Goal: Task Accomplishment & Management: Use online tool/utility

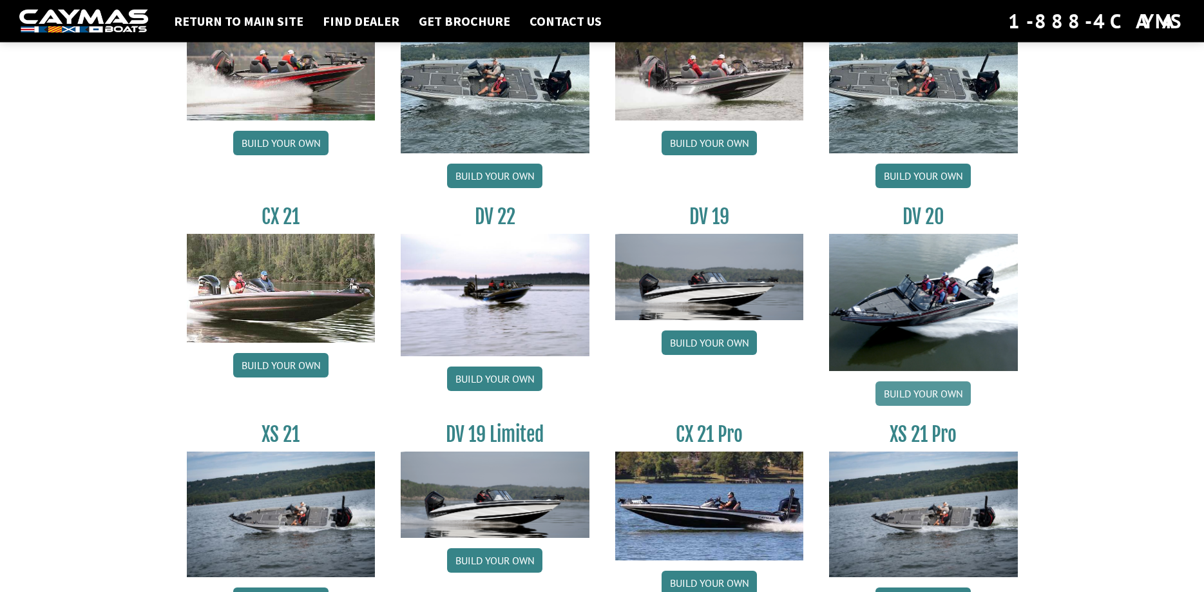
scroll to position [1378, 0]
click at [950, 396] on link "Build your own" at bounding box center [922, 393] width 95 height 24
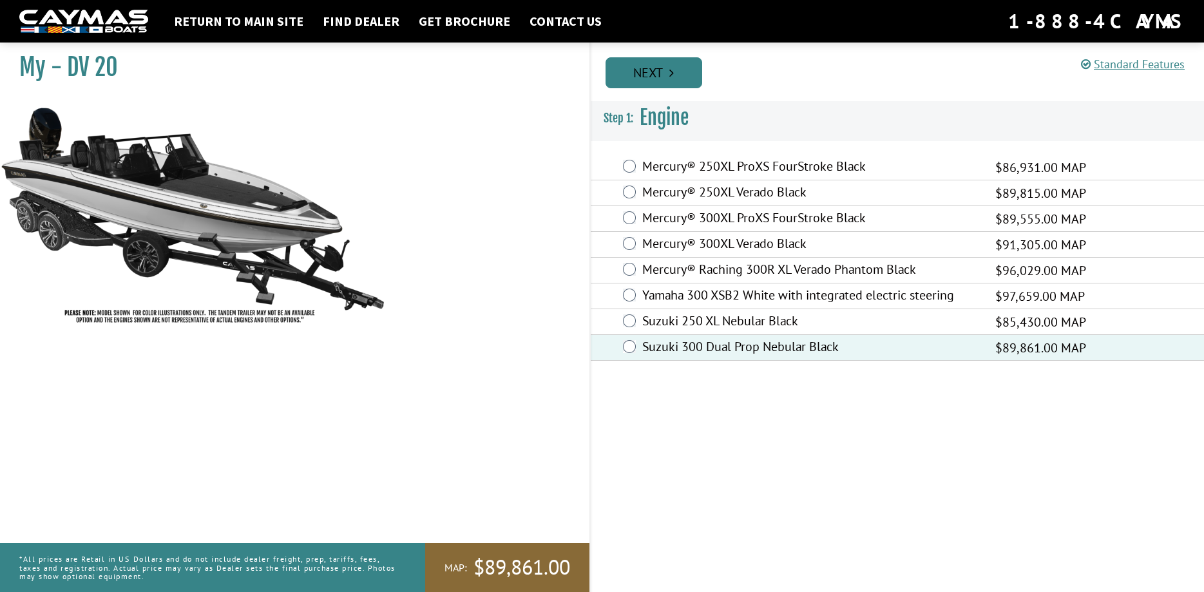
click at [632, 64] on link "Next" at bounding box center [653, 72] width 97 height 31
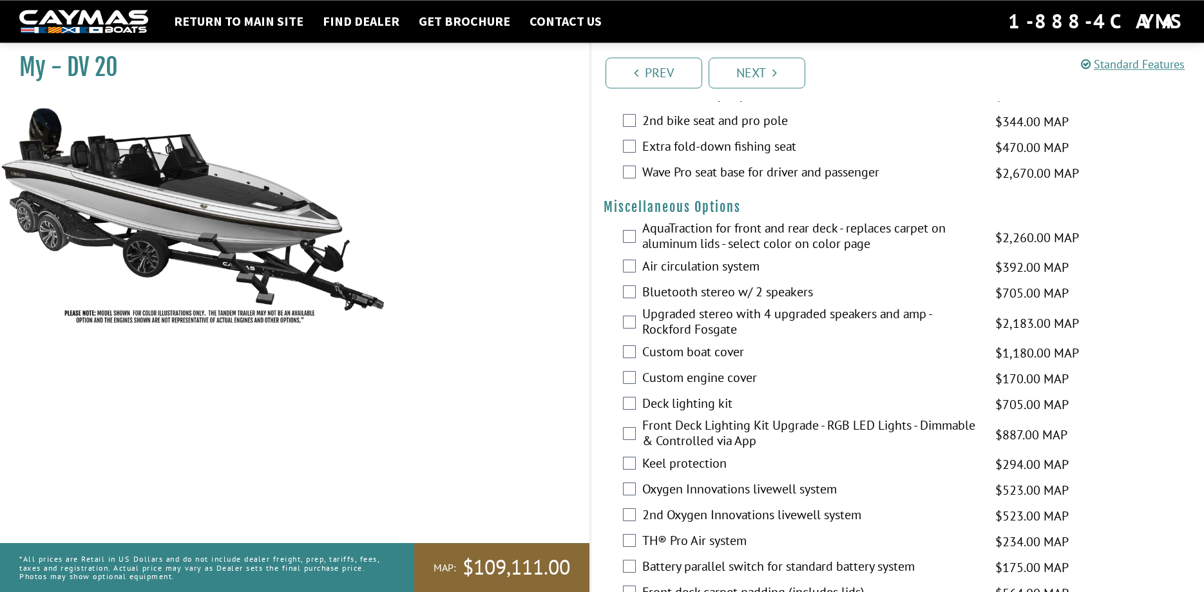
scroll to position [1377, 0]
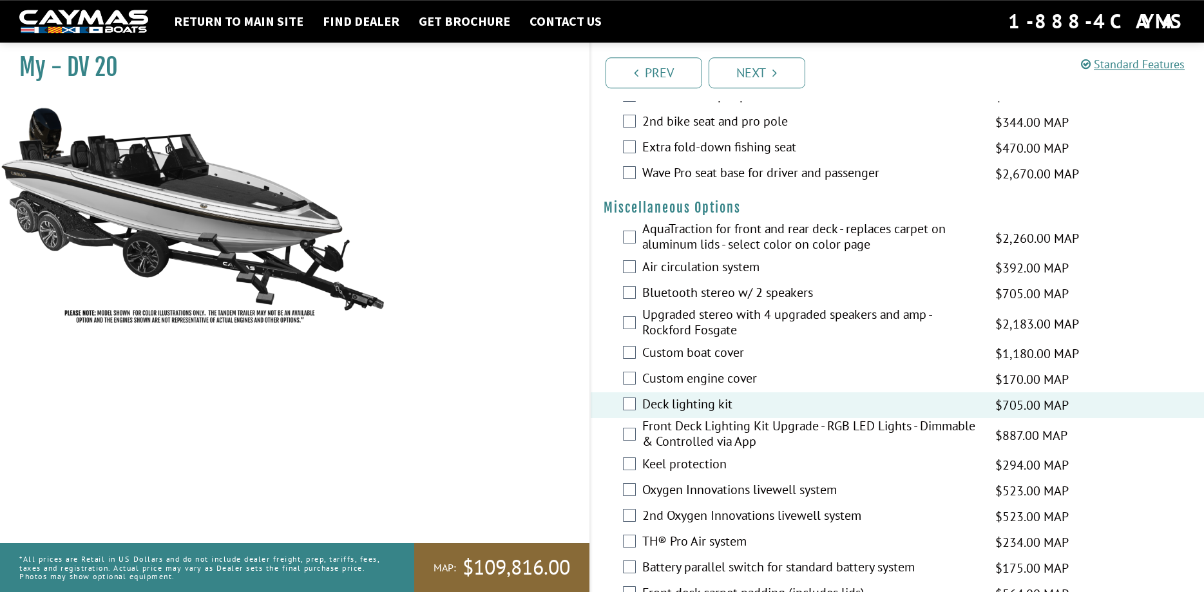
click at [641, 321] on div "Upgraded stereo with 4 upgraded speakers and amp - Rockford Fosgate $2,183.00 M…" at bounding box center [898, 324] width 614 height 34
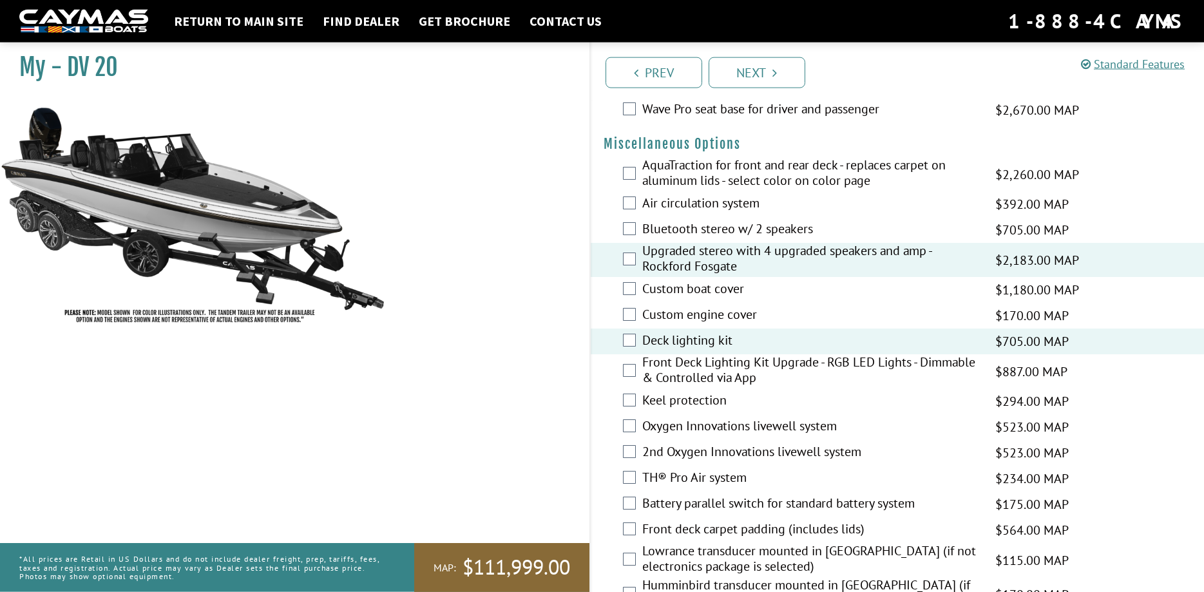
scroll to position [1441, 0]
click at [702, 395] on label "Keel protection" at bounding box center [810, 401] width 337 height 19
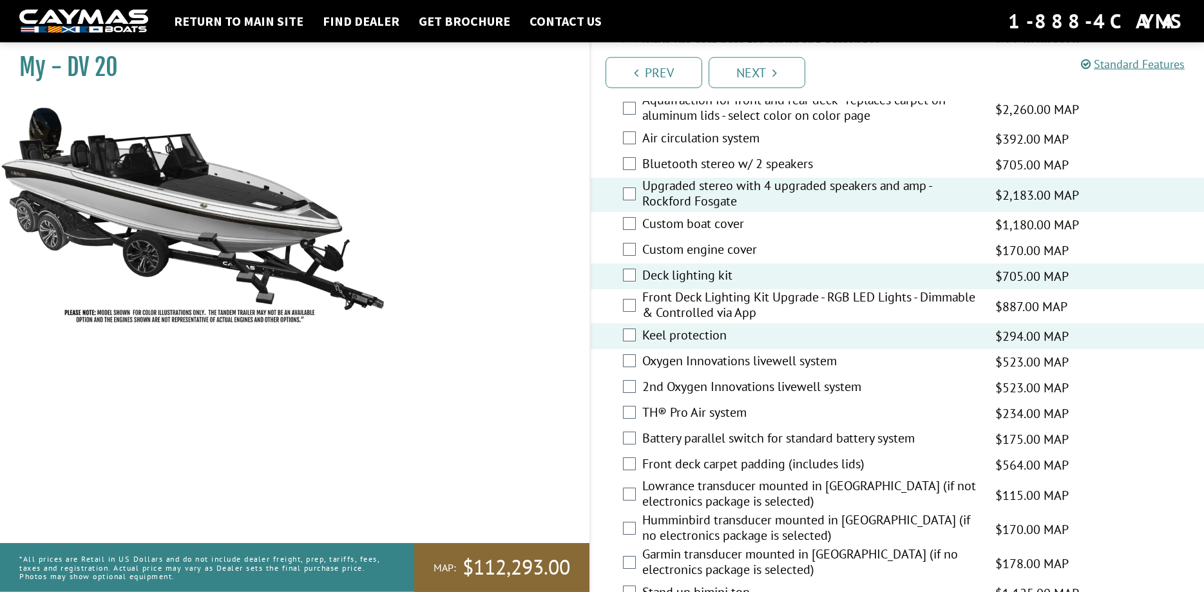
scroll to position [1506, 0]
click at [670, 410] on label "TH® Pro Air system" at bounding box center [810, 413] width 337 height 19
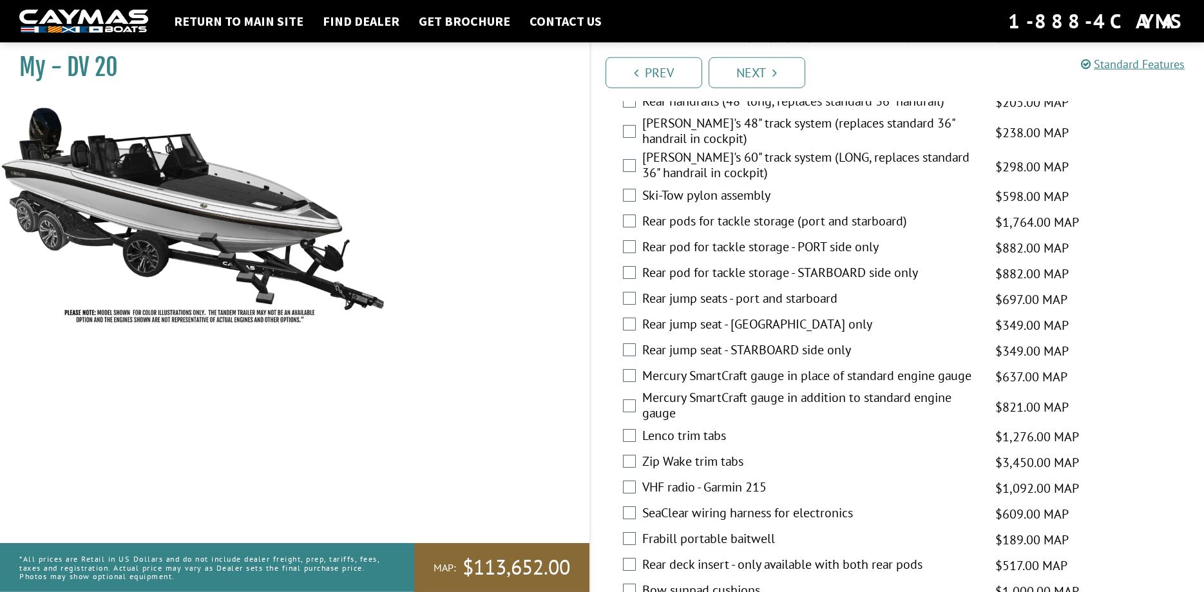
scroll to position [2160, 0]
drag, startPoint x: 1077, startPoint y: 220, endPoint x: 987, endPoint y: 219, distance: 90.2
click at [987, 219] on div "Rear pods for tackle storage (port and starboard) $1,764.00 MAP $2,083.00 MSRP" at bounding box center [898, 222] width 614 height 26
click at [994, 224] on div "Rear pods for tackle storage (port and starboard) $1,764.00 MAP $2,083.00 MSRP" at bounding box center [898, 222] width 614 height 26
click at [670, 488] on label "VHF radio - Garmin 215" at bounding box center [810, 487] width 337 height 19
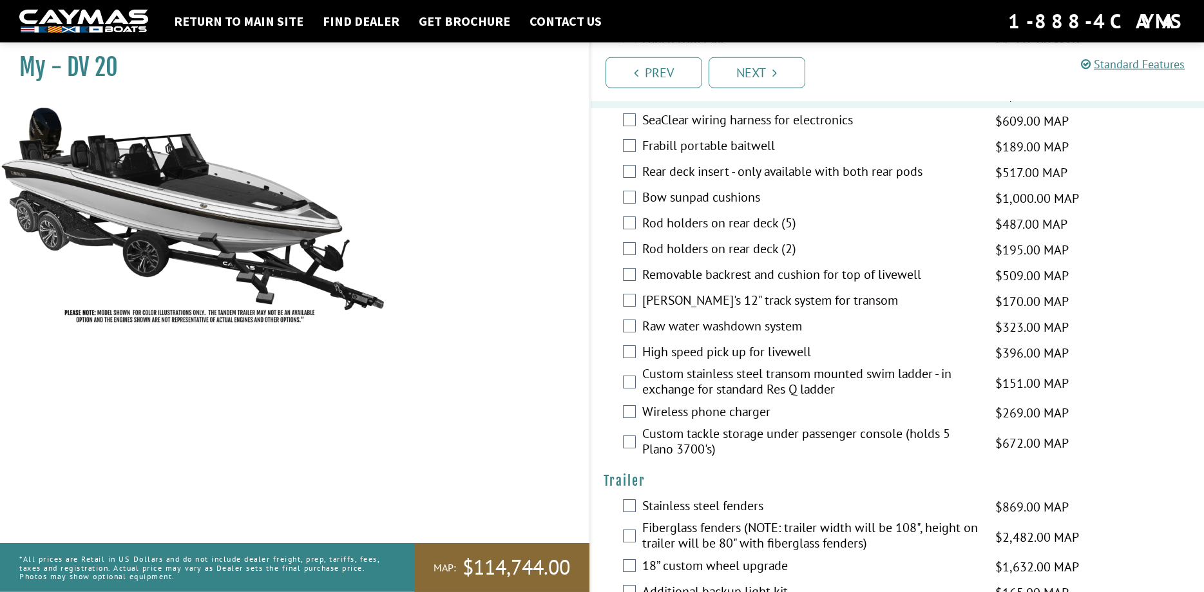
scroll to position [2553, 0]
click at [631, 404] on div "Wireless phone charger $269.00 MAP $318.00 MSRP" at bounding box center [898, 412] width 614 height 26
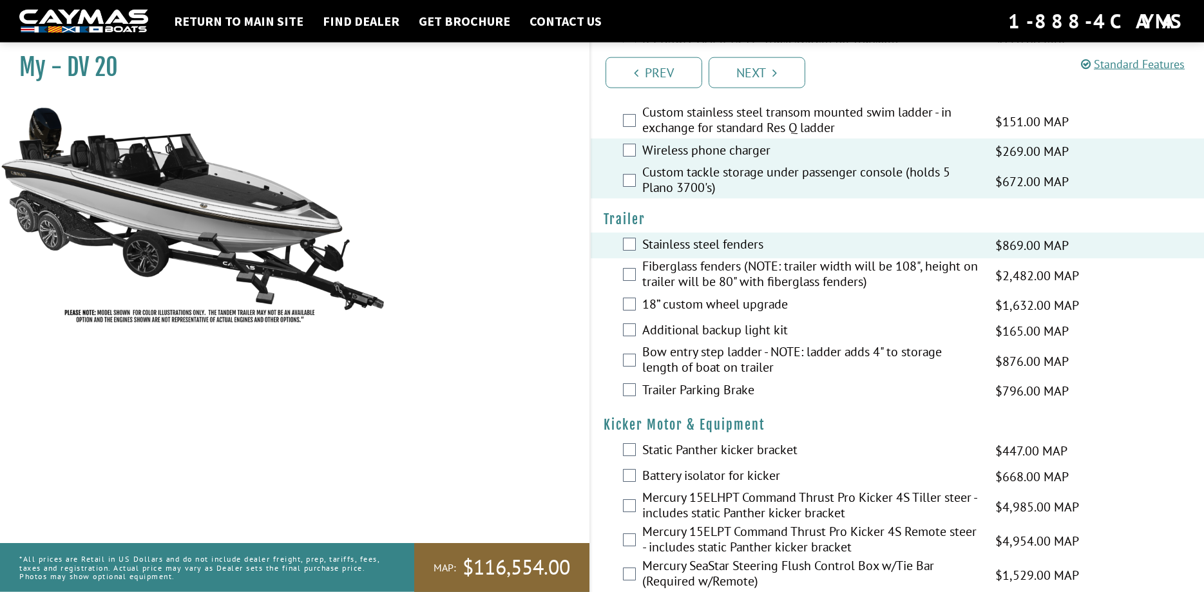
scroll to position [2814, 0]
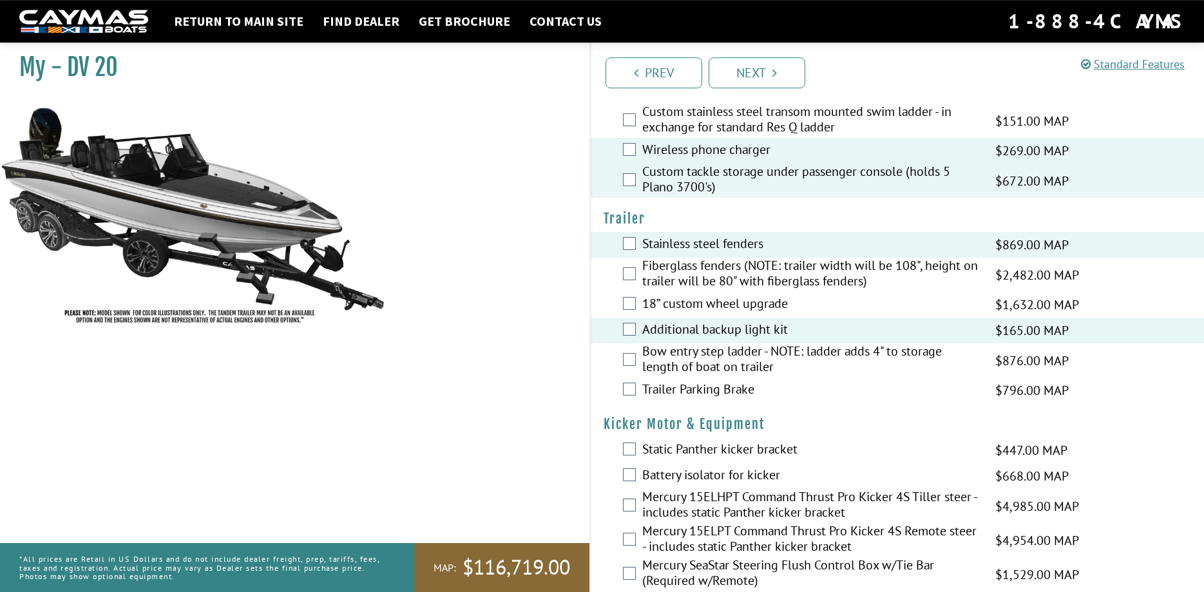
click at [714, 297] on label "18” custom wheel upgrade" at bounding box center [810, 305] width 337 height 19
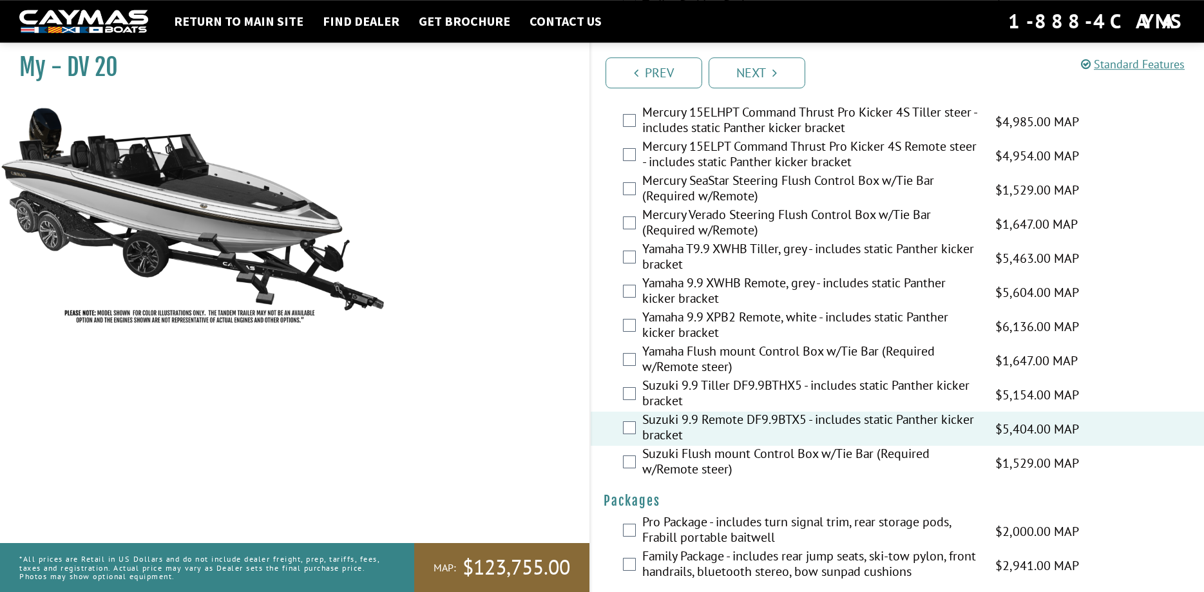
scroll to position [3214, 0]
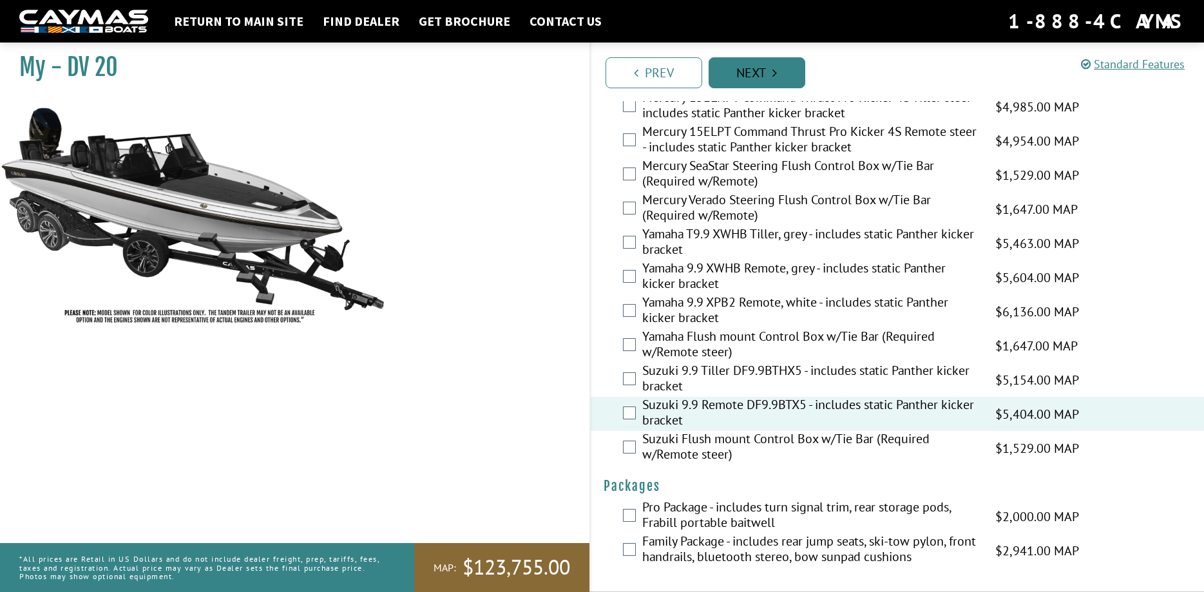
click at [772, 76] on link "Next" at bounding box center [756, 72] width 97 height 31
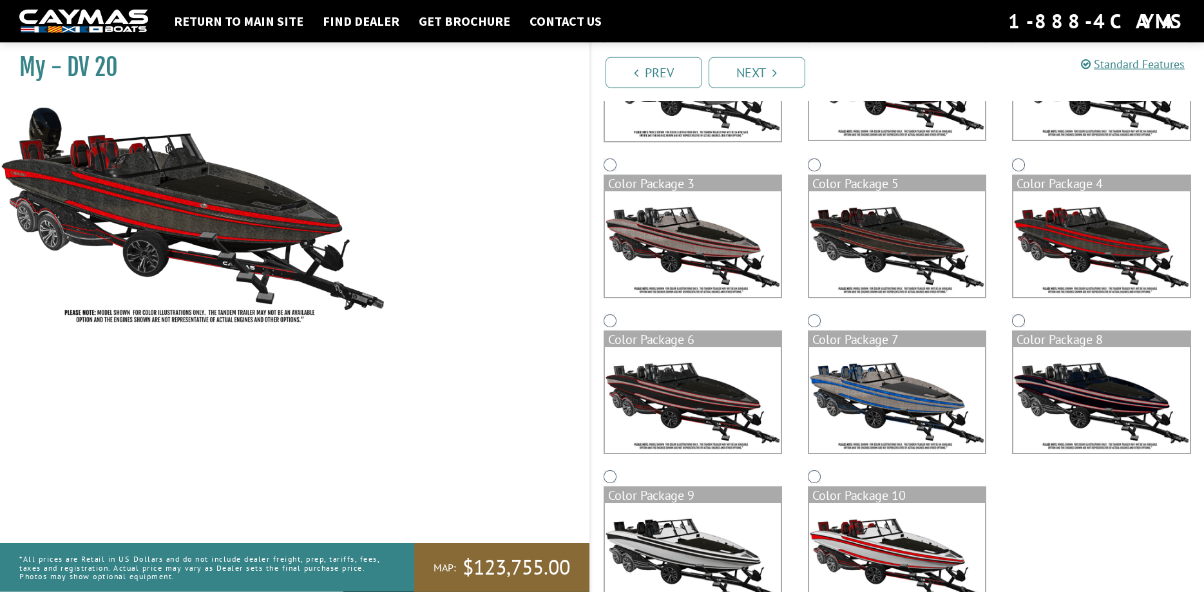
scroll to position [256, 0]
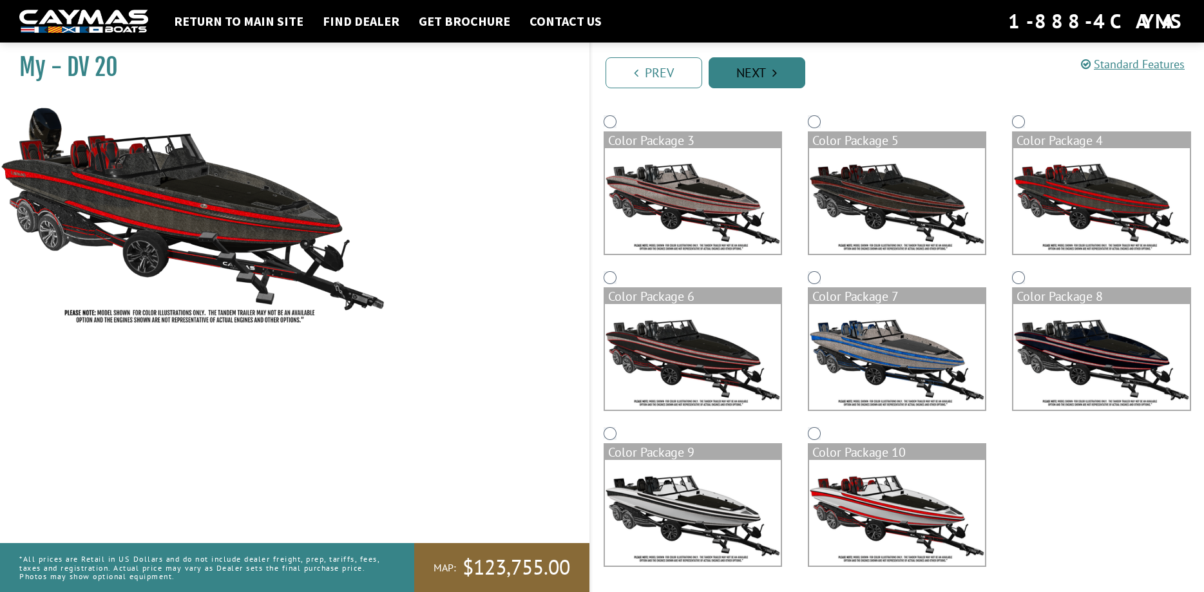
click at [728, 77] on link "Next" at bounding box center [756, 72] width 97 height 31
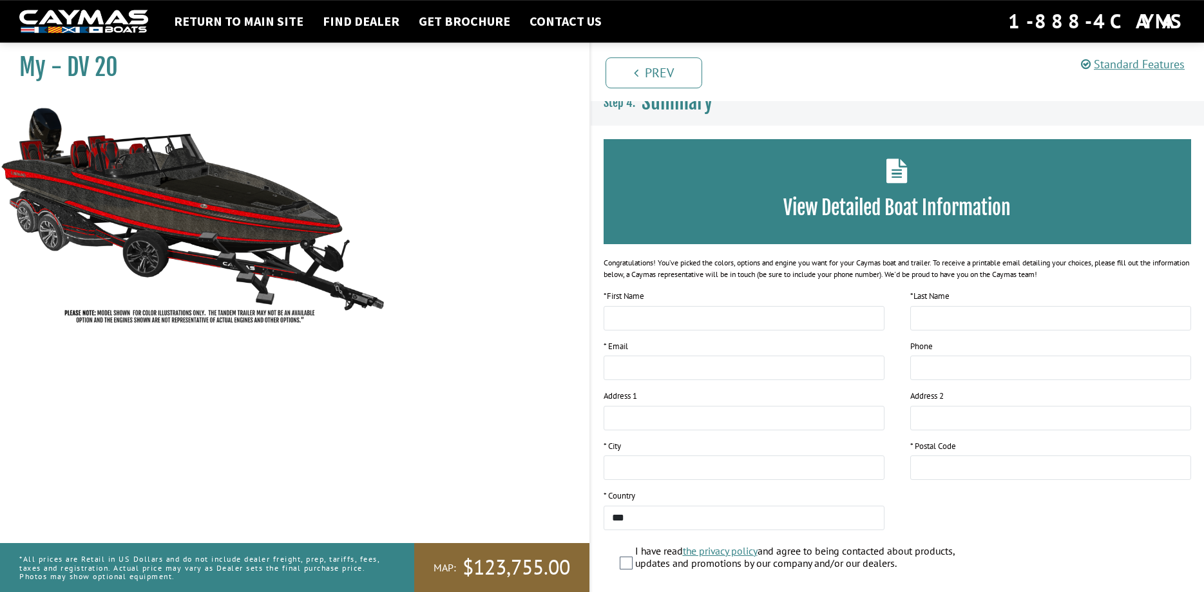
scroll to position [100, 0]
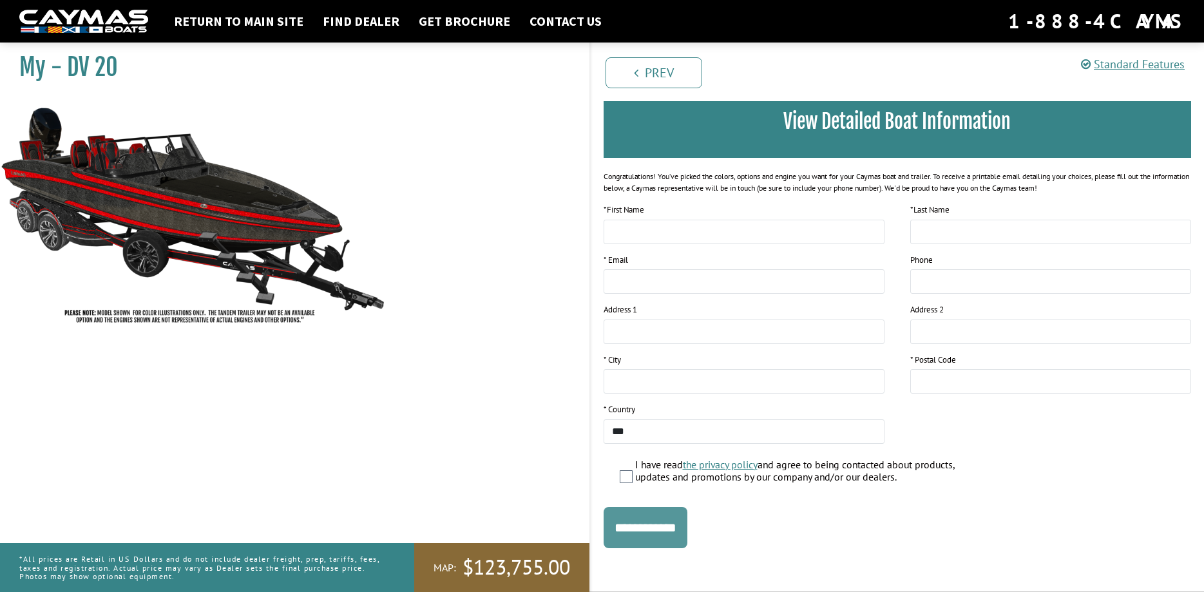
click at [687, 536] on input "**********" at bounding box center [645, 527] width 84 height 41
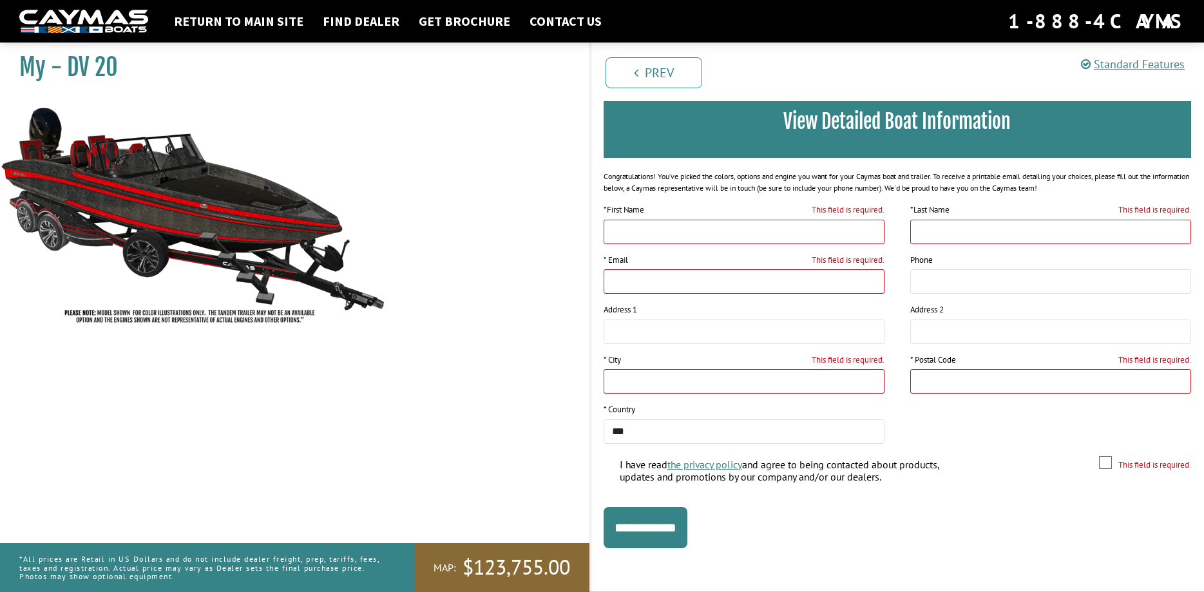
click at [187, 209] on img at bounding box center [193, 215] width 386 height 234
click at [1088, 62] on icon at bounding box center [1086, 65] width 10 height 12
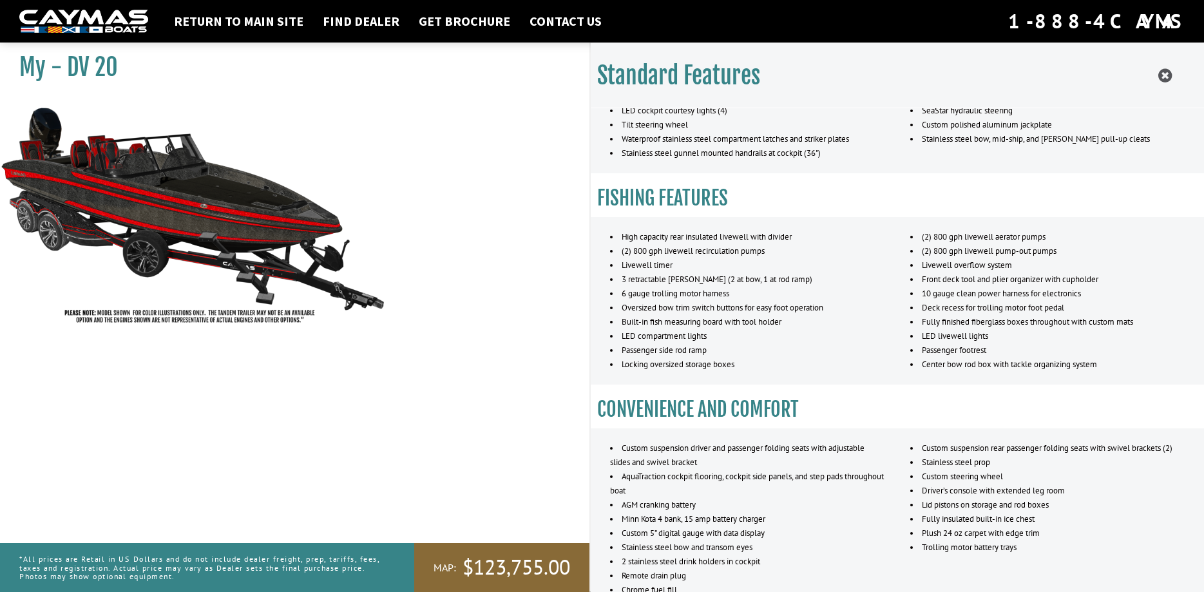
scroll to position [735, 0]
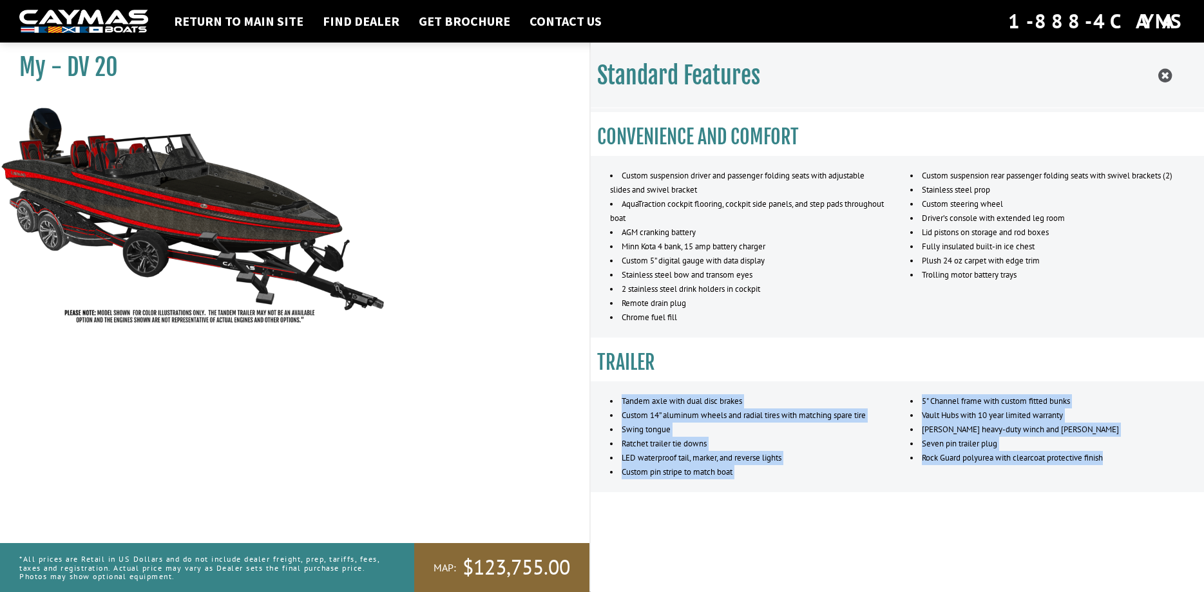
drag, startPoint x: 618, startPoint y: 402, endPoint x: 1109, endPoint y: 462, distance: 495.0
click at [1109, 462] on div "Tandem axle with dual disc brakes Custom 14” aluminum wheels and radial tires w…" at bounding box center [897, 436] width 627 height 111
click at [1109, 462] on li "Rock Guard polyurea with clearcoat protective finish" at bounding box center [1047, 458] width 274 height 14
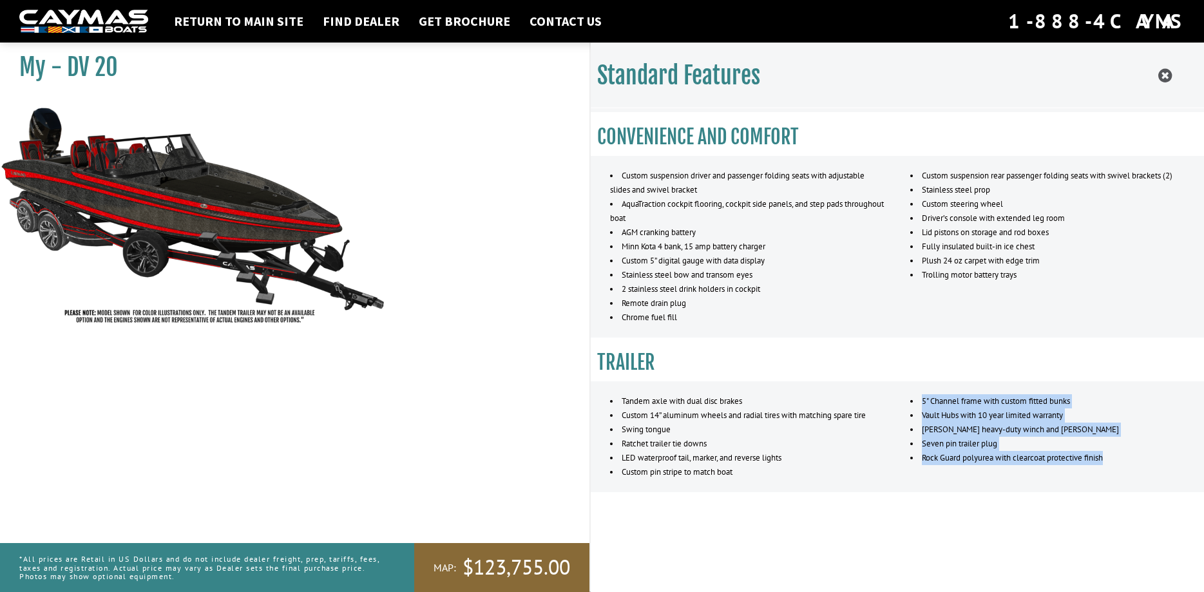
drag, startPoint x: 1107, startPoint y: 460, endPoint x: 916, endPoint y: 397, distance: 201.4
click at [916, 397] on ul "5" Channel frame with custom fitted bunks Vault Hubs with 10 year limited warra…" at bounding box center [1047, 429] width 274 height 71
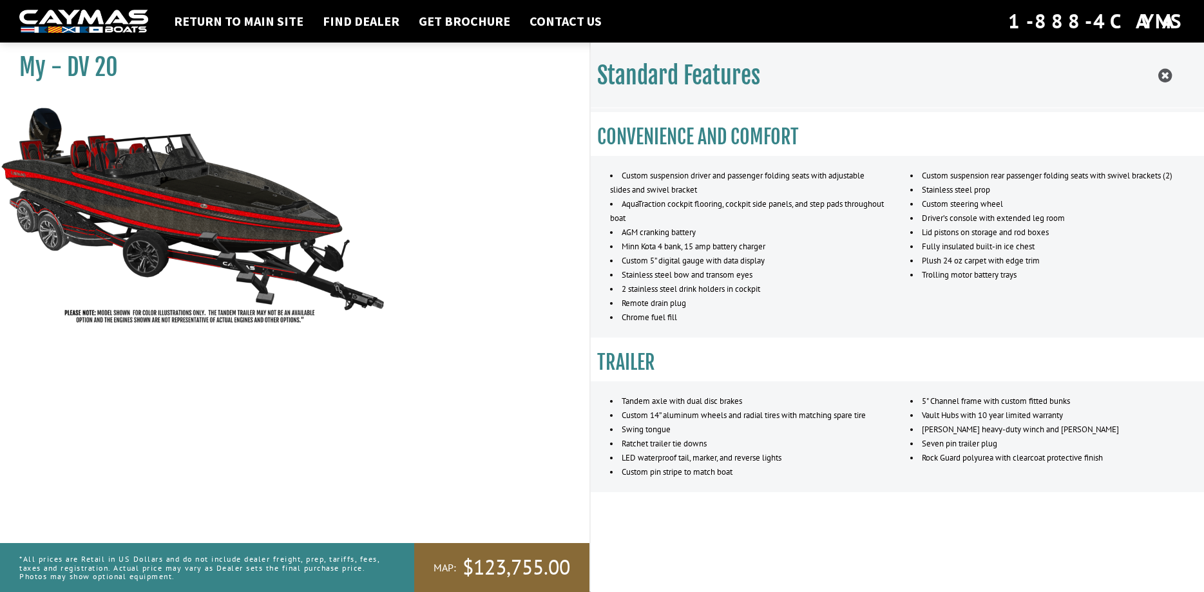
click at [916, 397] on li "5" Channel frame with custom fitted bunks" at bounding box center [1047, 401] width 274 height 14
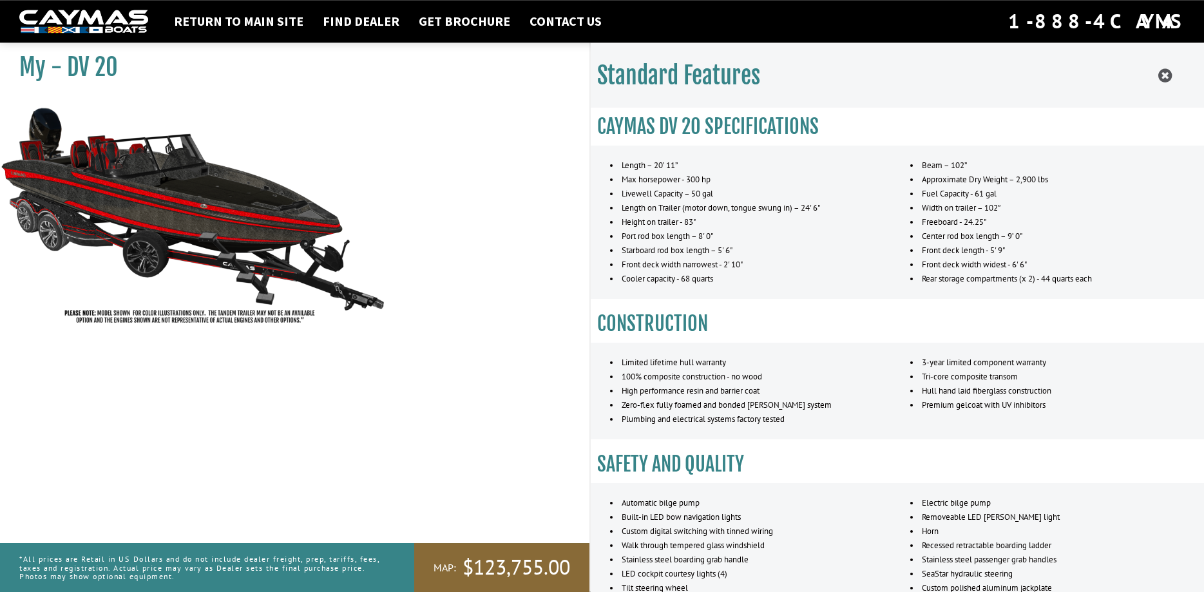
scroll to position [99, 0]
drag, startPoint x: 617, startPoint y: 166, endPoint x: 804, endPoint y: 278, distance: 218.7
click at [804, 278] on ul "Length – 20’ 11” Max horsepower - 300 hp Livewell Capacity – 50 gal Length on T…" at bounding box center [747, 222] width 274 height 128
click at [804, 278] on li "Cooler capacity - 68 quarts" at bounding box center [747, 279] width 274 height 14
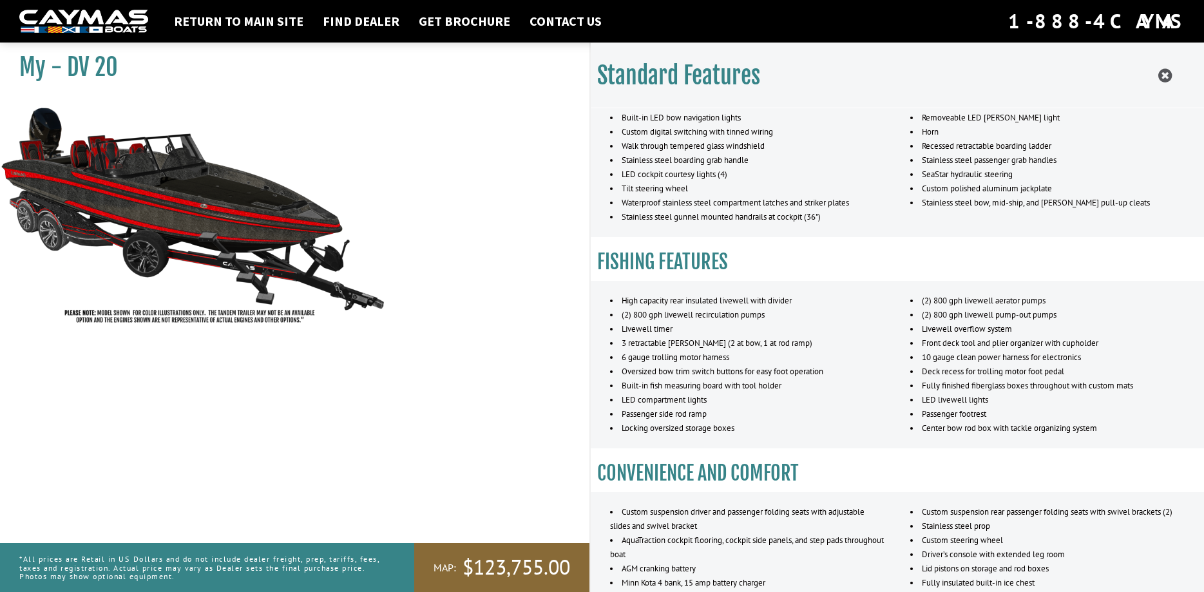
scroll to position [400, 0]
